Goal: Find specific fact: Find contact information

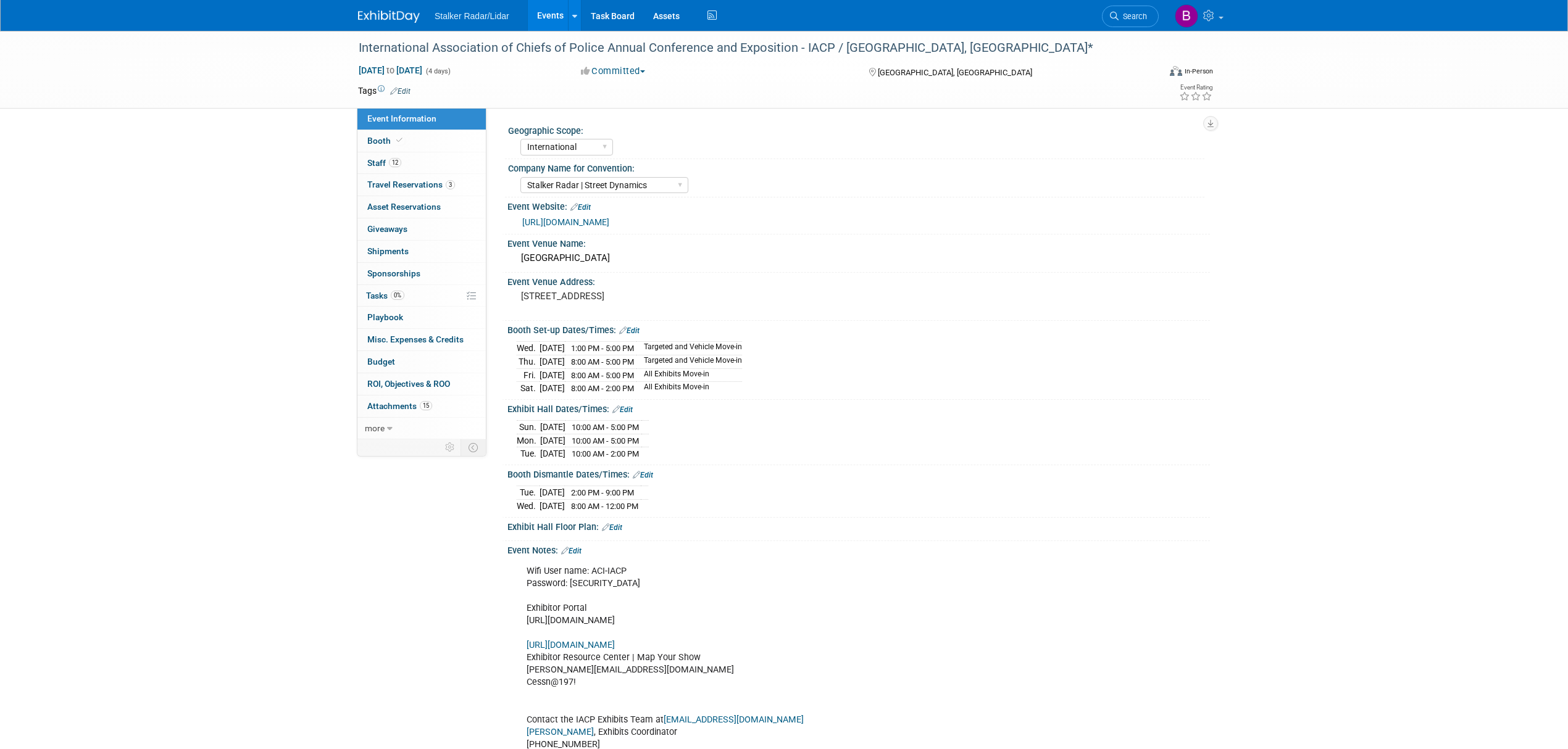
select select "International"
select select "Stalker Radar | Street Dynamics"
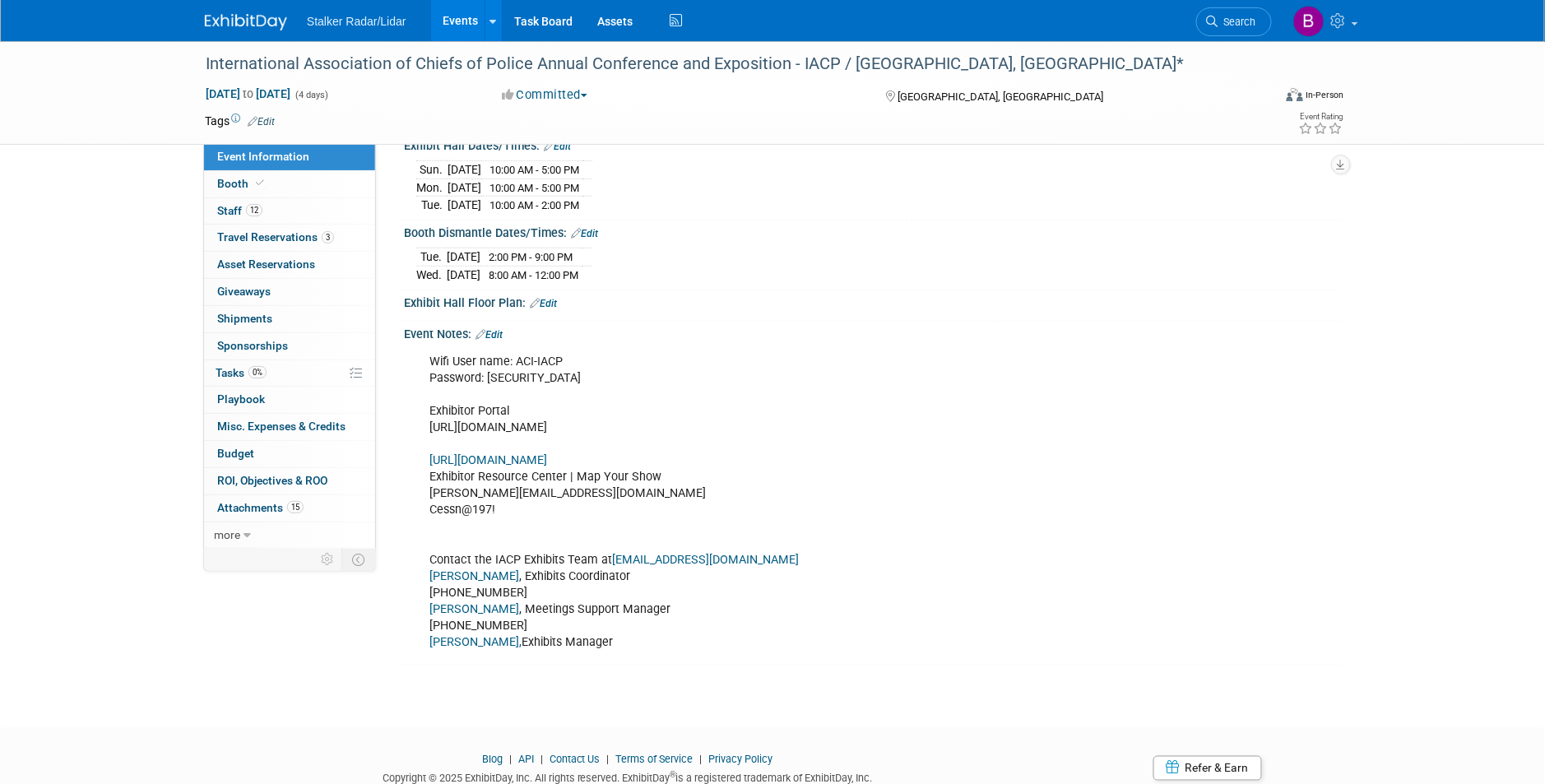
scroll to position [474, 0]
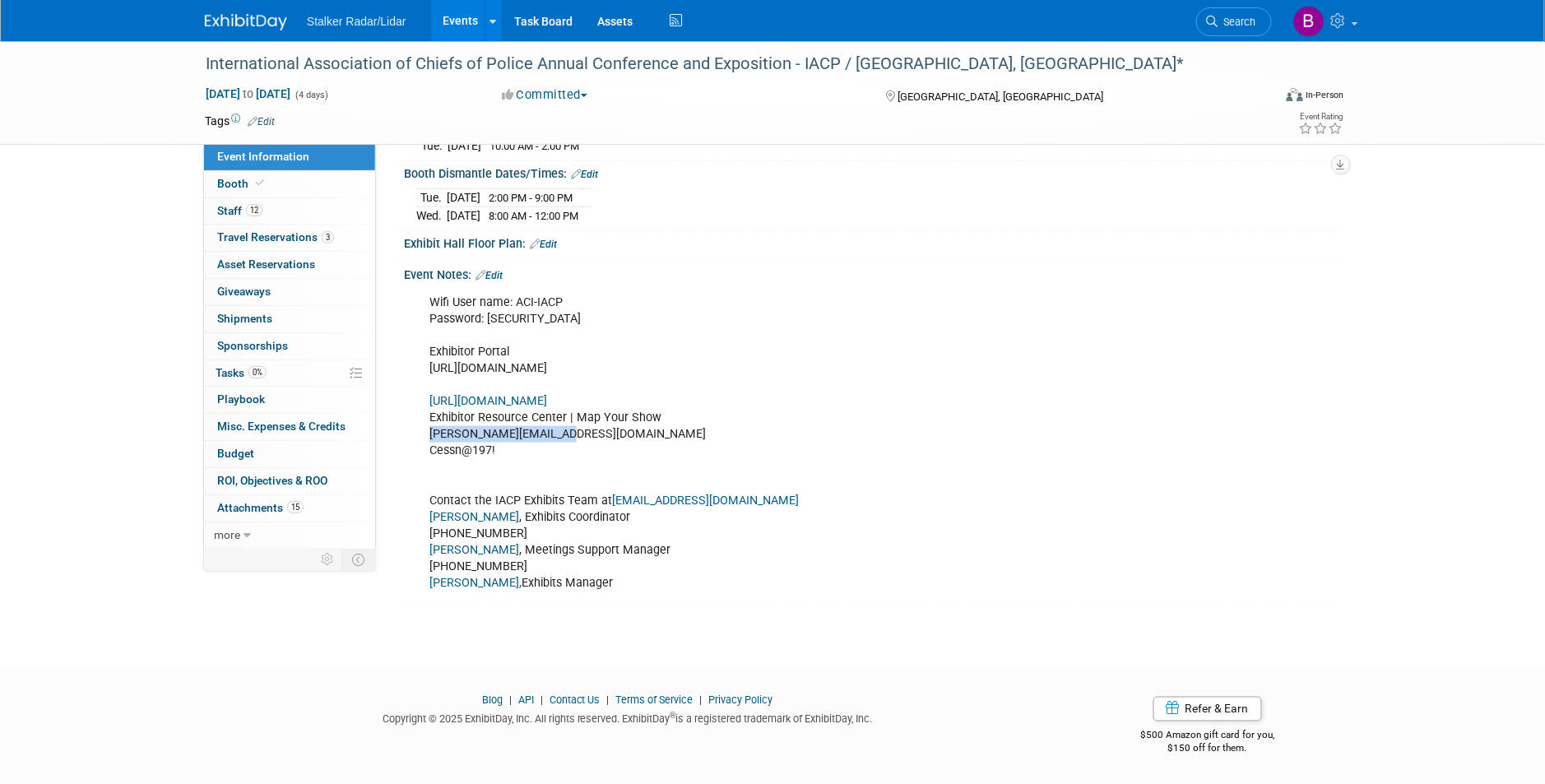
drag, startPoint x: 569, startPoint y: 437, endPoint x: 425, endPoint y: 435, distance: 144.0
click at [425, 435] on div "Wifi User name: ACI-IACP Password: [SECURITY_DATA] Exhibitor Portal [URL][DOMAI…" at bounding box center [789, 442] width 742 height 314
copy div "[PERSON_NAME][EMAIL_ADDRESS][DOMAIN_NAME]"
click at [547, 403] on link "[URL][DOMAIN_NAME]" at bounding box center [489, 401] width 118 height 14
drag, startPoint x: 497, startPoint y: 451, endPoint x: 430, endPoint y: 449, distance: 67.0
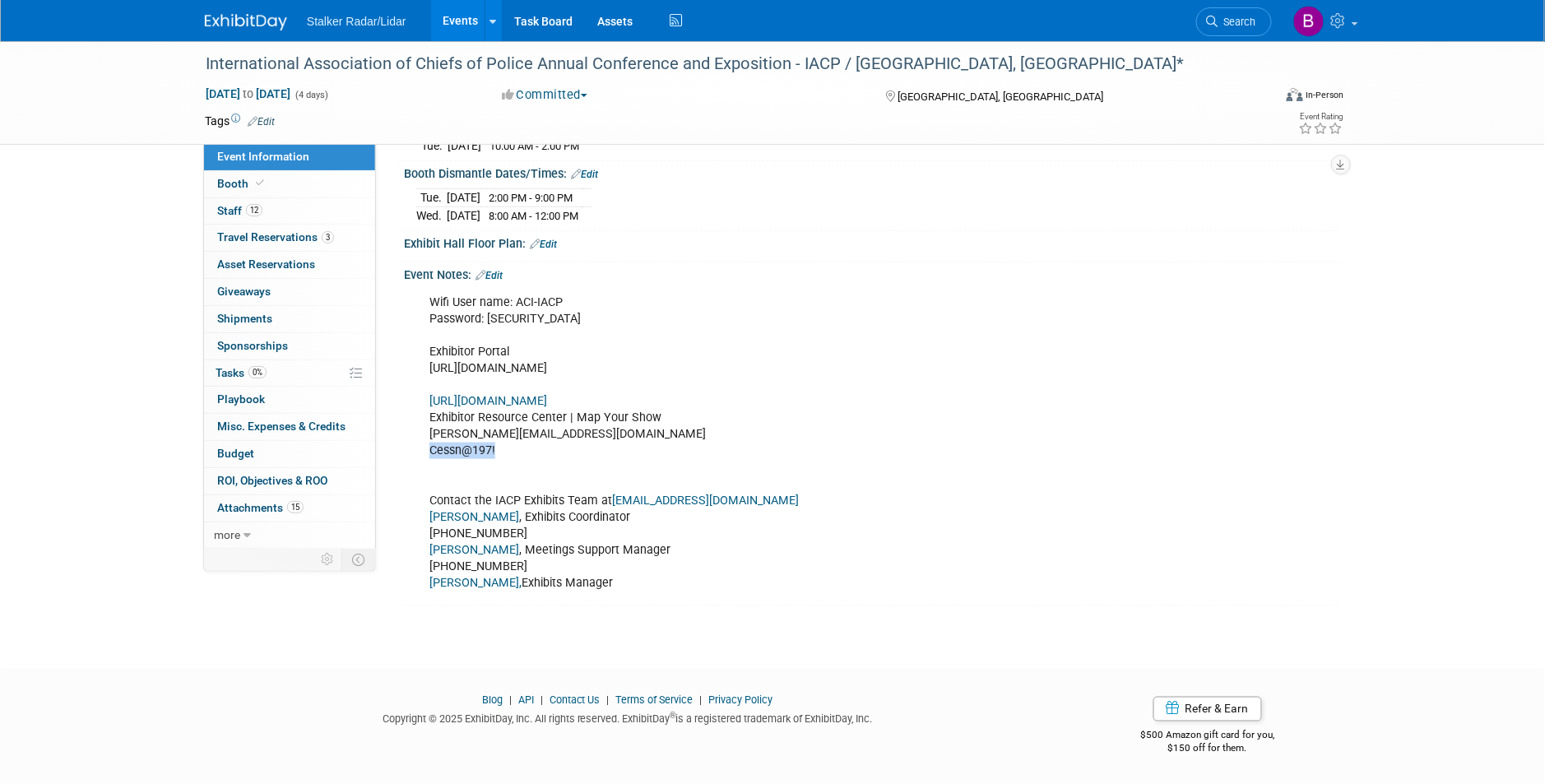
click at [430, 449] on div "Wifi User name: ACI-IACP Password: [SECURITY_DATA] Exhibitor Portal [URL][DOMAI…" at bounding box center [789, 442] width 742 height 314
copy div "Cessn@197!"
click at [237, 189] on span "Booth" at bounding box center [242, 183] width 50 height 14
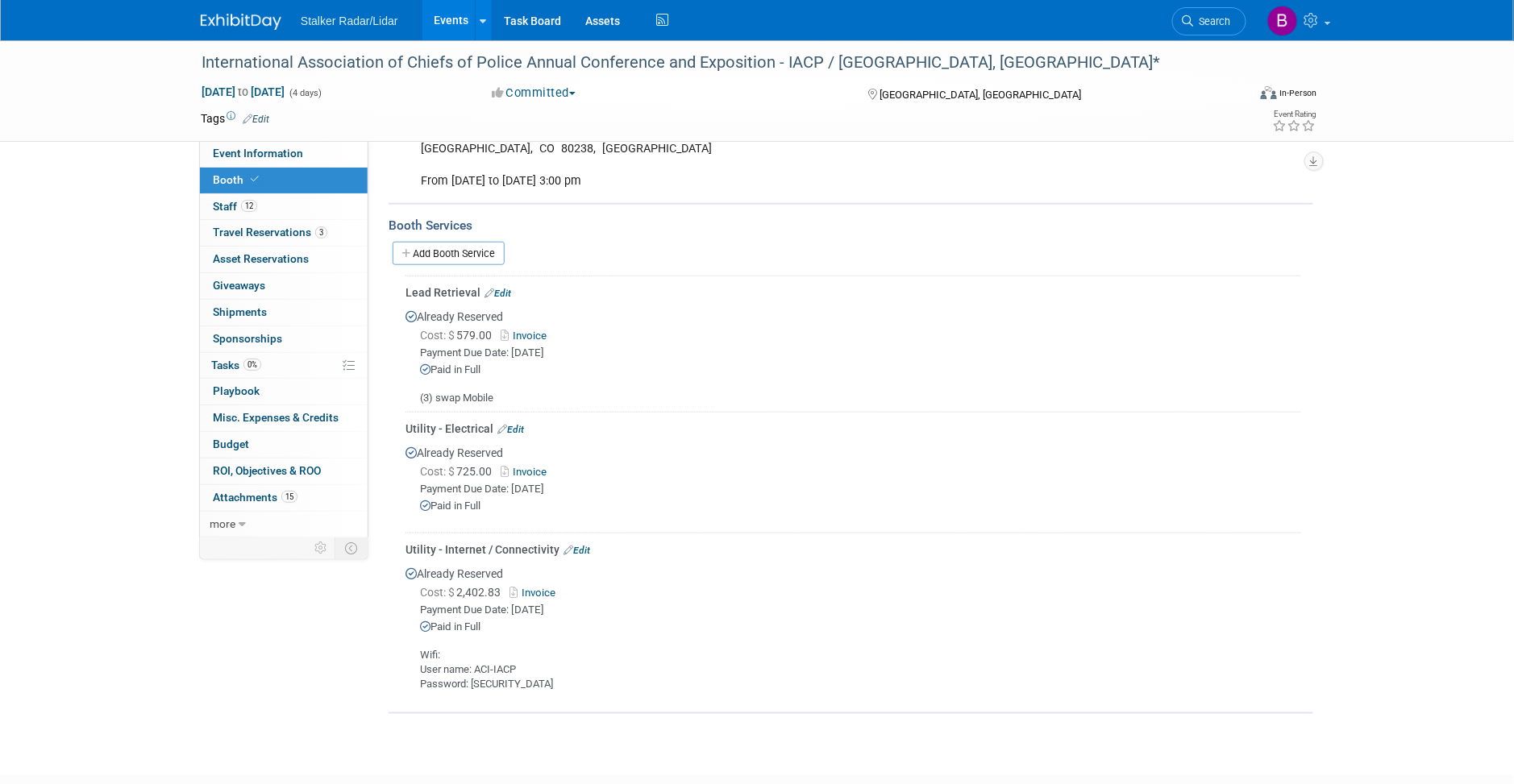
scroll to position [453, 0]
click at [533, 584] on link "Invoice" at bounding box center [535, 589] width 52 height 12
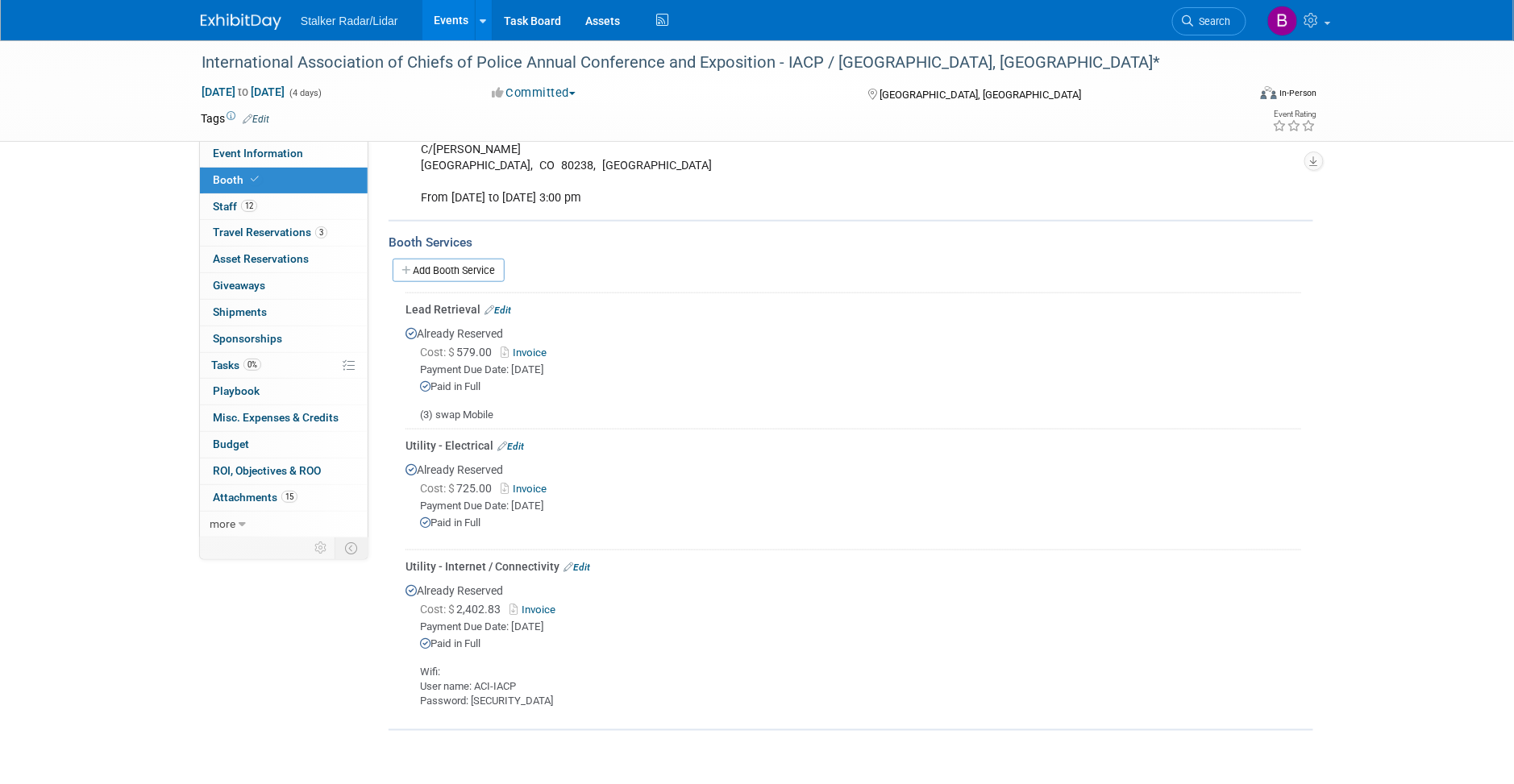
scroll to position [440, 0]
